Goal: Task Accomplishment & Management: Manage account settings

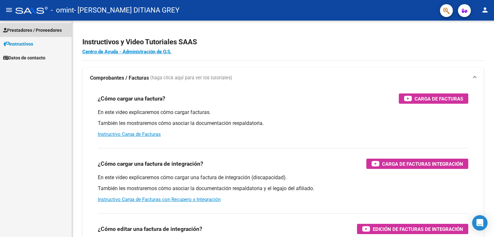
click at [47, 34] on link "Prestadores / Proveedores" at bounding box center [36, 30] width 72 height 14
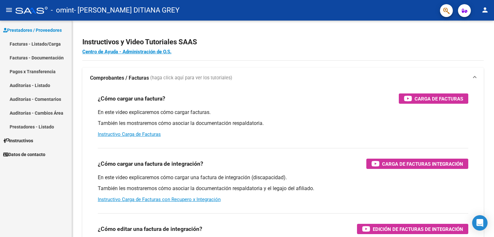
click at [57, 43] on link "Facturas - Listado/Carga" at bounding box center [36, 44] width 72 height 14
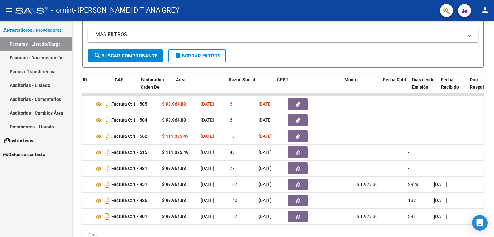
scroll to position [0, 33]
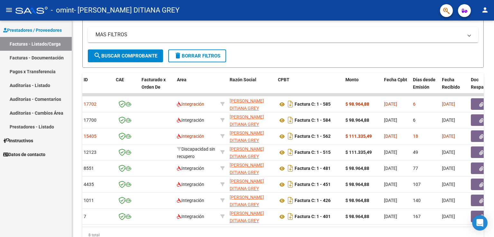
click at [488, 12] on mat-icon "person" at bounding box center [485, 10] width 8 height 8
click at [475, 40] on button "exit_to_app Salir" at bounding box center [471, 42] width 39 height 15
